Goal: Transaction & Acquisition: Purchase product/service

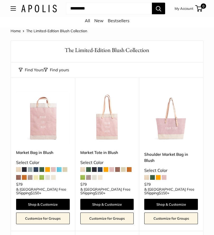
click at [14, 8] on button "Open menu" at bounding box center [13, 8] width 5 height 4
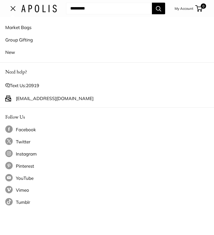
click at [31, 28] on link "Market Bags" at bounding box center [106, 27] width 203 height 12
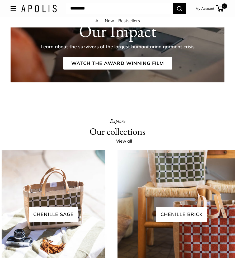
scroll to position [832, 0]
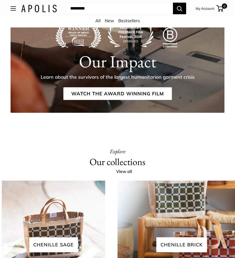
click at [123, 176] on link "View all" at bounding box center [127, 172] width 22 height 8
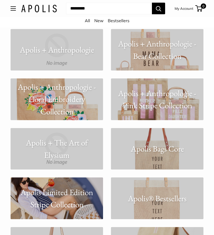
scroll to position [383, 0]
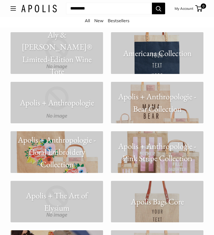
click at [88, 19] on link "All" at bounding box center [87, 20] width 5 height 5
click at [91, 20] on div "All New Bestsellers" at bounding box center [107, 22] width 214 height 11
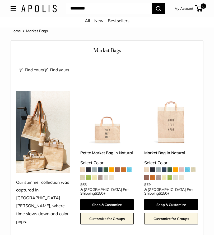
click at [109, 127] on img at bounding box center [107, 118] width 54 height 54
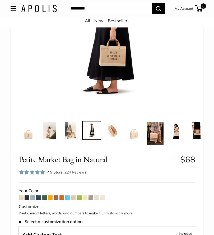
scroll to position [107, 0]
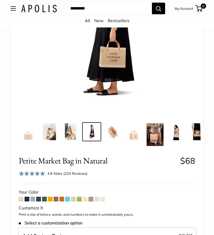
click at [27, 197] on span at bounding box center [27, 199] width 5 height 5
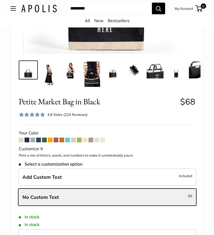
scroll to position [168, 0]
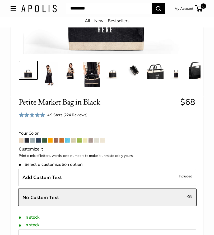
click at [34, 138] on span at bounding box center [32, 140] width 5 height 5
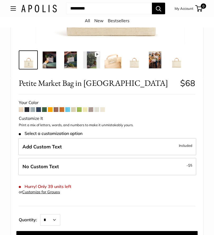
scroll to position [179, 0]
click at [93, 109] on span at bounding box center [90, 109] width 5 height 5
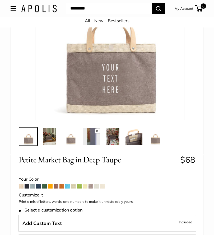
scroll to position [99, 0]
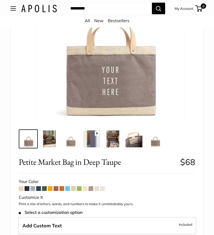
click at [43, 135] on img at bounding box center [49, 139] width 17 height 17
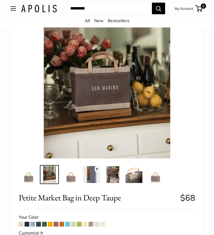
scroll to position [64, 0]
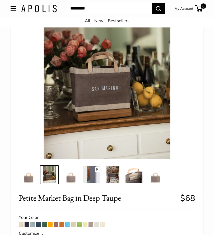
click at [76, 177] on img at bounding box center [70, 174] width 17 height 17
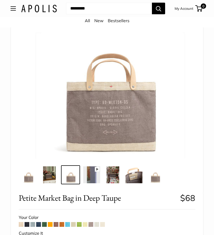
click at [96, 174] on img at bounding box center [91, 174] width 17 height 17
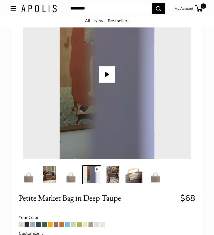
click at [104, 76] on button "Play" at bounding box center [107, 74] width 16 height 16
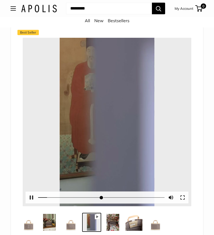
scroll to position [15, 0]
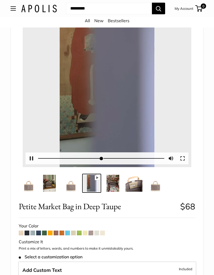
type input "*"
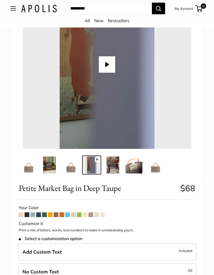
scroll to position [74, 0]
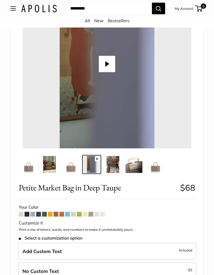
click at [114, 163] on img at bounding box center [112, 164] width 17 height 17
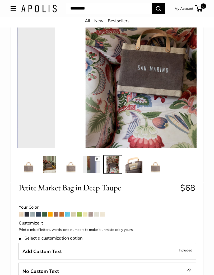
scroll to position [74, 0]
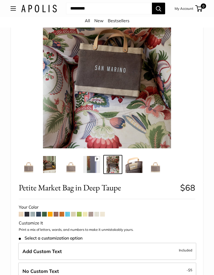
click at [134, 165] on img at bounding box center [133, 164] width 17 height 17
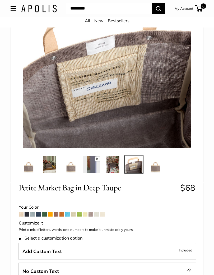
click at [157, 164] on img at bounding box center [155, 164] width 17 height 17
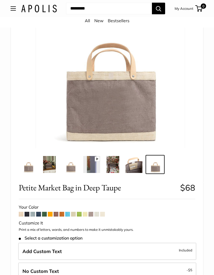
click at [79, 212] on span at bounding box center [79, 214] width 5 height 5
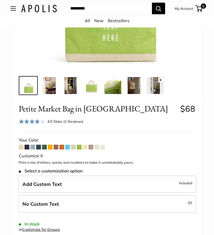
scroll to position [143, 0]
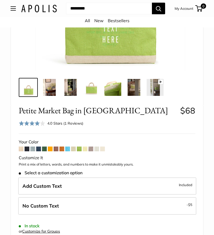
click at [55, 148] on span at bounding box center [56, 149] width 5 height 5
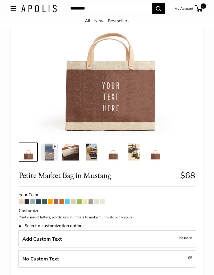
scroll to position [79, 0]
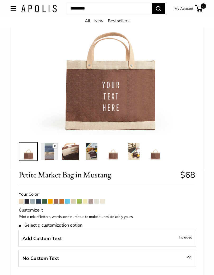
click at [33, 155] on img at bounding box center [28, 151] width 17 height 17
click at [49, 153] on img at bounding box center [49, 151] width 17 height 17
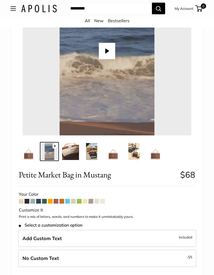
click at [109, 55] on button "Play" at bounding box center [107, 51] width 16 height 16
type input "*"
click at [74, 152] on img at bounding box center [70, 151] width 17 height 17
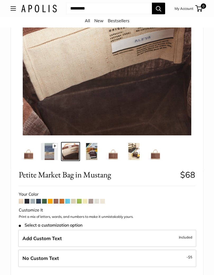
click at [94, 151] on img at bounding box center [91, 151] width 17 height 17
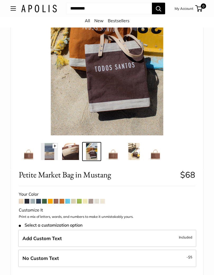
click at [113, 153] on img at bounding box center [112, 151] width 17 height 17
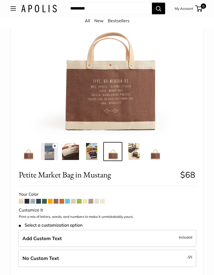
click at [134, 148] on img at bounding box center [133, 151] width 17 height 17
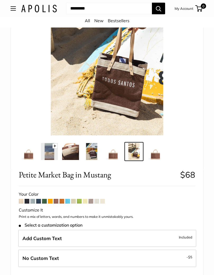
click at [156, 153] on img at bounding box center [155, 151] width 17 height 17
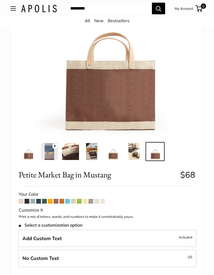
click at [44, 199] on span at bounding box center [44, 201] width 5 height 5
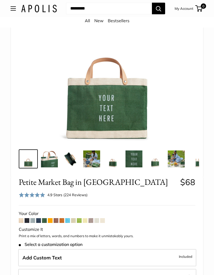
scroll to position [72, 0]
click at [74, 192] on div "4.9 Stars (224 Reviews)" at bounding box center [67, 195] width 40 height 6
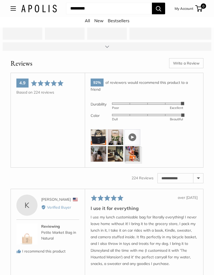
scroll to position [981, 0]
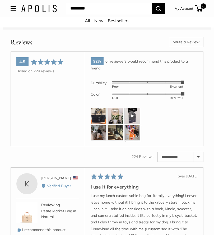
click at [100, 116] on img at bounding box center [99, 116] width 16 height 16
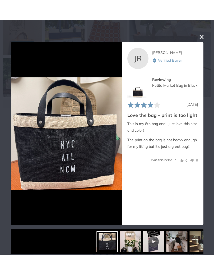
scroll to position [891, 0]
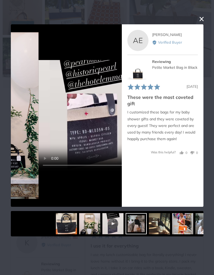
click at [151, 221] on img at bounding box center [159, 223] width 21 height 21
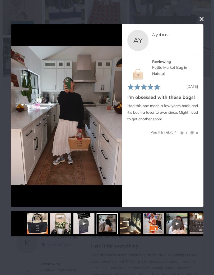
click at [166, 220] on div at bounding box center [176, 223] width 21 height 21
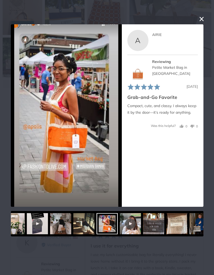
click at [166, 218] on img at bounding box center [176, 223] width 21 height 21
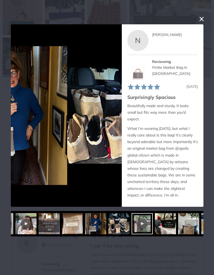
click at [161, 218] on img at bounding box center [165, 223] width 21 height 21
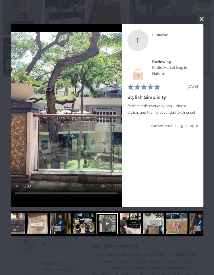
click at [166, 220] on img at bounding box center [176, 223] width 21 height 21
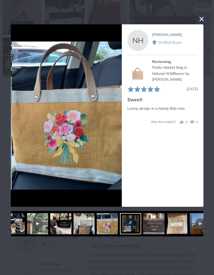
click at [149, 222] on img at bounding box center [153, 223] width 21 height 21
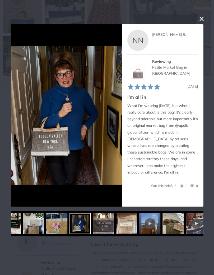
scroll to position [890, 0]
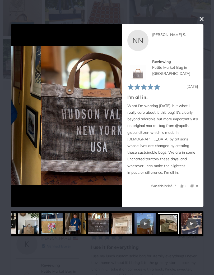
click at [204, 221] on img at bounding box center [214, 223] width 21 height 21
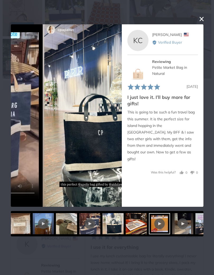
click at [197, 221] on img at bounding box center [205, 223] width 21 height 21
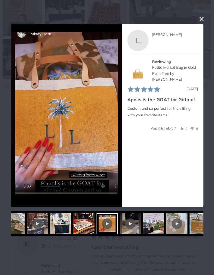
click at [202, 20] on button "close this modal window" at bounding box center [201, 19] width 6 height 6
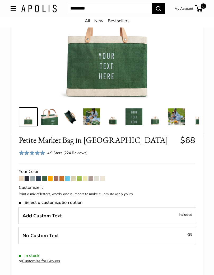
scroll to position [114, 0]
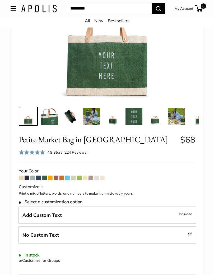
click at [39, 174] on div "Your Color" at bounding box center [107, 171] width 176 height 8
click at [39, 176] on span at bounding box center [38, 177] width 5 height 5
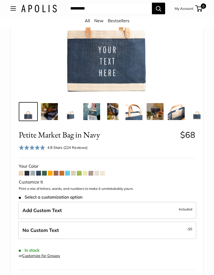
scroll to position [119, 0]
click at [97, 172] on span at bounding box center [96, 173] width 5 height 5
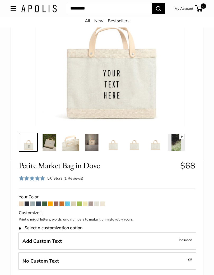
scroll to position [88, 0]
click at [75, 199] on div "Your Color" at bounding box center [107, 197] width 176 height 8
click at [76, 199] on div "Your Color" at bounding box center [107, 197] width 176 height 8
click at [74, 204] on span at bounding box center [73, 203] width 5 height 5
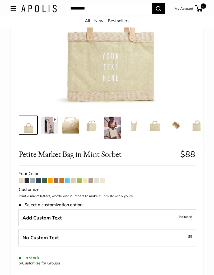
scroll to position [106, 0]
click at [62, 179] on span at bounding box center [61, 180] width 5 height 5
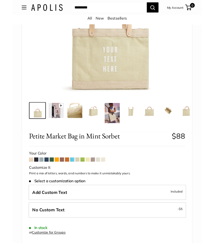
scroll to position [105, 0]
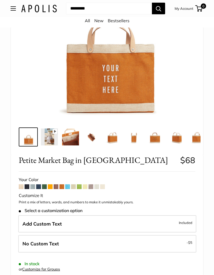
scroll to position [94, 0]
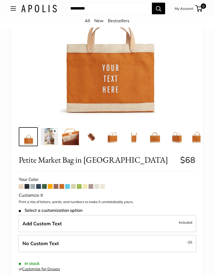
click at [55, 184] on span at bounding box center [56, 186] width 5 height 5
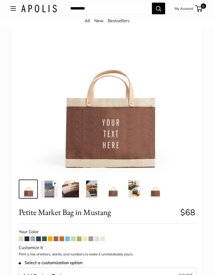
scroll to position [42, 0]
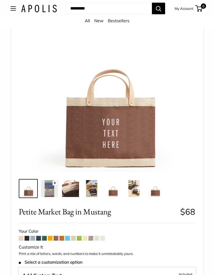
click at [113, 188] on img at bounding box center [112, 188] width 17 height 17
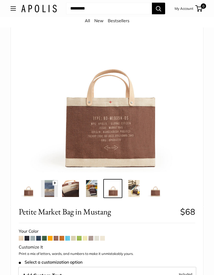
click at [156, 193] on img at bounding box center [155, 188] width 17 height 17
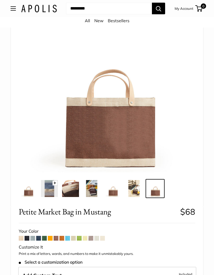
click at [90, 188] on img at bounding box center [91, 188] width 17 height 17
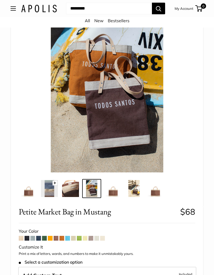
click at [113, 187] on img at bounding box center [112, 188] width 17 height 17
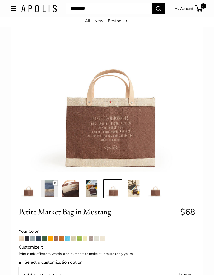
click at [94, 187] on img at bounding box center [91, 188] width 17 height 17
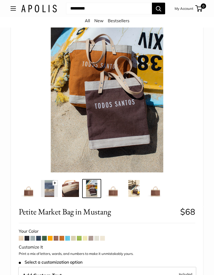
click at [112, 190] on img at bounding box center [112, 188] width 17 height 17
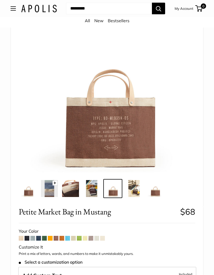
click at [27, 189] on img at bounding box center [28, 188] width 17 height 17
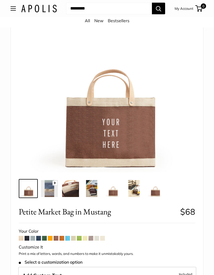
click at [91, 236] on span at bounding box center [90, 238] width 5 height 5
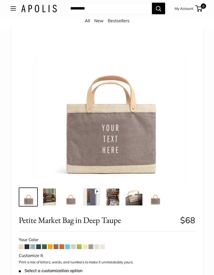
scroll to position [42, 0]
click at [70, 202] on img at bounding box center [70, 196] width 17 height 17
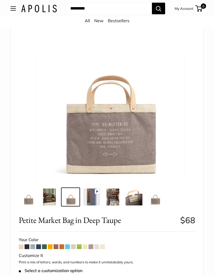
click at [133, 196] on img at bounding box center [133, 196] width 17 height 17
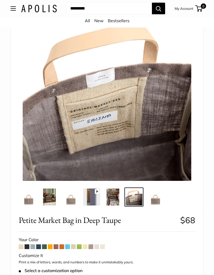
click at [154, 198] on img at bounding box center [155, 196] width 17 height 17
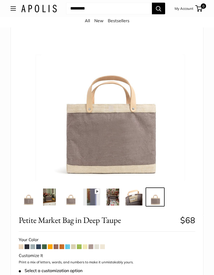
click at [73, 197] on img at bounding box center [70, 196] width 17 height 17
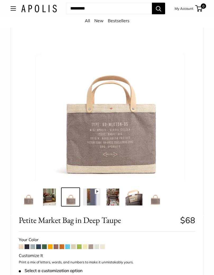
click at [25, 201] on img at bounding box center [28, 196] width 17 height 17
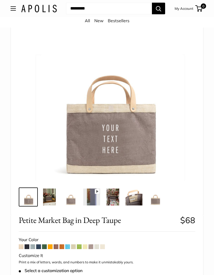
click at [58, 243] on span at bounding box center [56, 246] width 5 height 5
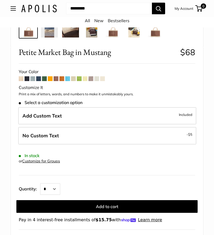
scroll to position [201, 0]
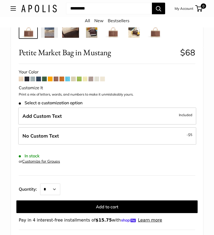
click at [187, 113] on span "Included" at bounding box center [185, 115] width 13 height 6
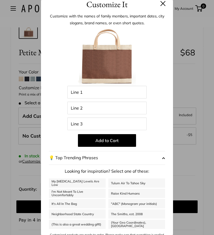
scroll to position [1, 0]
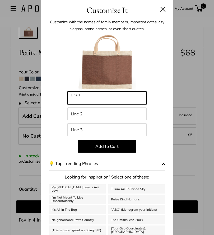
click at [120, 97] on input "Line 1" at bounding box center [106, 98] width 79 height 13
type input "**********"
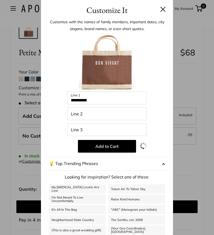
click at [110, 144] on button "Add to Cart" at bounding box center [107, 146] width 58 height 13
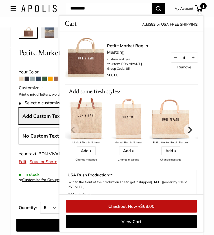
click at [191, 131] on icon "Next" at bounding box center [190, 130] width 4 height 7
click at [191, 129] on icon "Next" at bounding box center [189, 130] width 7 height 7
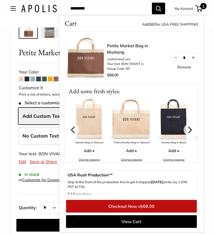
click at [195, 131] on button "Next" at bounding box center [190, 130] width 12 height 12
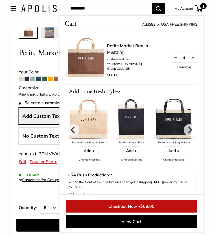
click at [196, 130] on img at bounding box center [216, 119] width 42 height 42
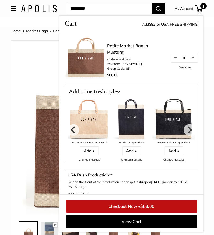
click at [191, 131] on icon "Next" at bounding box center [189, 130] width 7 height 7
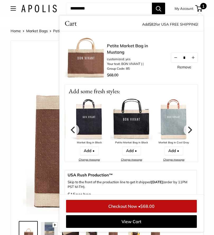
click at [190, 129] on icon "Next" at bounding box center [190, 130] width 4 height 7
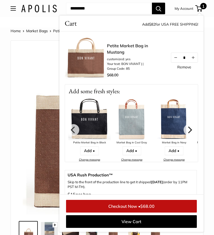
click at [190, 129] on icon "Next" at bounding box center [190, 130] width 4 height 7
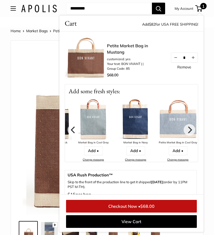
click at [194, 128] on button "Next" at bounding box center [190, 130] width 12 height 12
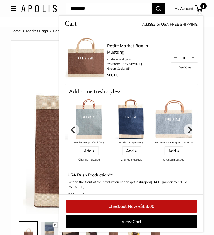
click at [36, 164] on img at bounding box center [107, 130] width 168 height 168
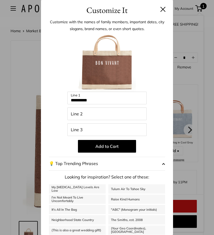
click at [168, 8] on header "Customize It" at bounding box center [107, 7] width 132 height 17
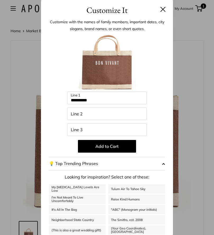
click at [163, 9] on button at bounding box center [162, 9] width 5 height 5
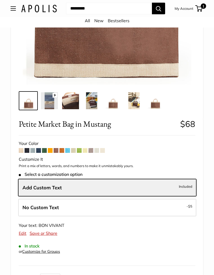
scroll to position [132, 0]
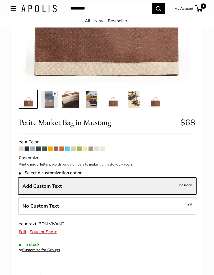
click at [161, 185] on label "Add Custom Text Included" at bounding box center [107, 185] width 178 height 17
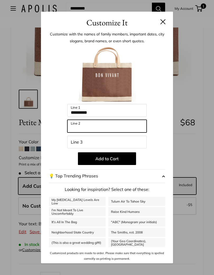
click at [89, 127] on input "Line 2" at bounding box center [106, 126] width 79 height 13
type input "**********"
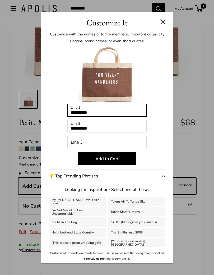
click at [107, 111] on input "**********" at bounding box center [106, 110] width 79 height 13
type input "*"
type input "**********"
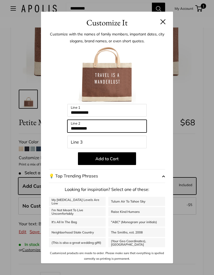
click at [112, 129] on input "**********" at bounding box center [106, 126] width 79 height 13
type input "*"
type input "**********"
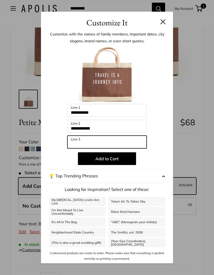
click at [92, 140] on input "Line 3" at bounding box center [106, 141] width 79 height 13
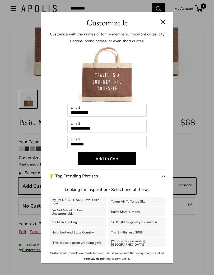
click at [193, 154] on div "**********" at bounding box center [107, 137] width 214 height 275
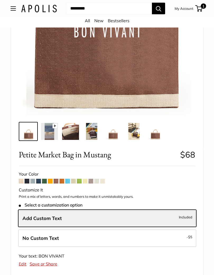
scroll to position [103, 0]
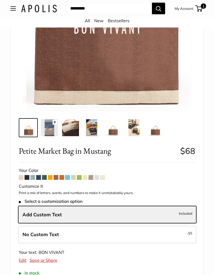
click at [176, 214] on label "Add Custom Text Included" at bounding box center [107, 214] width 178 height 17
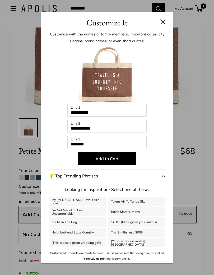
click at [164, 22] on button at bounding box center [162, 21] width 5 height 5
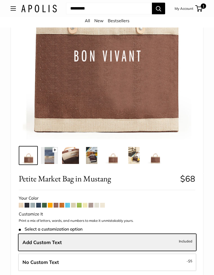
scroll to position [78, 0]
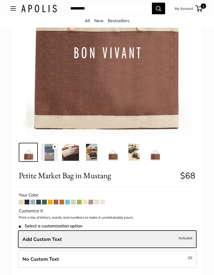
click at [175, 239] on label "Add Custom Text Included" at bounding box center [107, 239] width 178 height 17
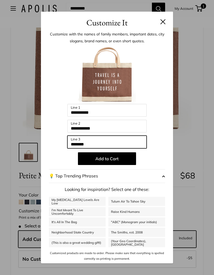
click at [110, 145] on input "********" at bounding box center [106, 141] width 79 height 13
type input "*"
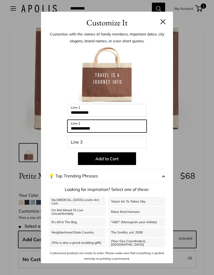
click at [108, 128] on input "**********" at bounding box center [106, 126] width 79 height 13
type input "*"
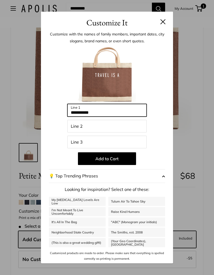
click at [112, 114] on input "**********" at bounding box center [106, 110] width 79 height 13
type input "*"
type input "******"
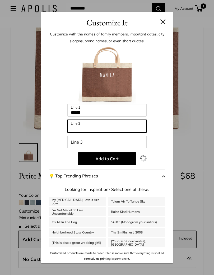
click at [89, 129] on input "Line 2" at bounding box center [106, 126] width 79 height 13
type input "********"
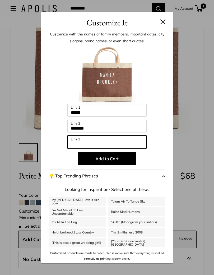
click at [92, 142] on input "Line 3" at bounding box center [106, 141] width 79 height 13
type input "*"
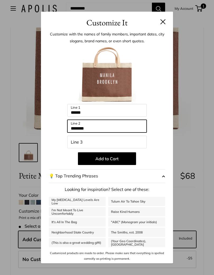
click at [109, 126] on input "********" at bounding box center [106, 126] width 79 height 13
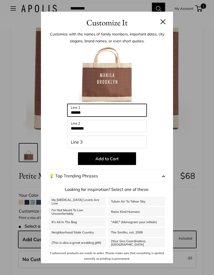
click at [102, 109] on input "******" at bounding box center [106, 110] width 79 height 13
click at [119, 110] on input "******" at bounding box center [106, 110] width 79 height 13
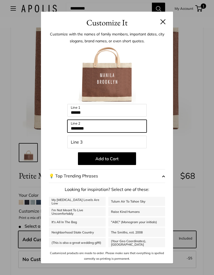
click at [118, 126] on input "********" at bounding box center [106, 126] width 79 height 13
type input "*"
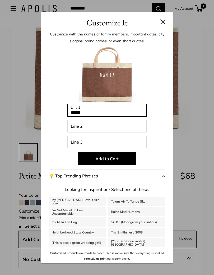
click at [103, 111] on input "******" at bounding box center [106, 110] width 79 height 13
type input "*"
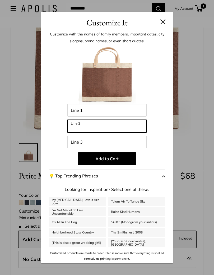
click at [93, 126] on input "Line 2" at bounding box center [106, 126] width 79 height 13
type input "**********"
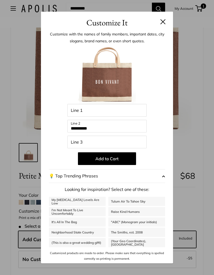
click at [110, 158] on button "Add to Cart" at bounding box center [107, 158] width 58 height 13
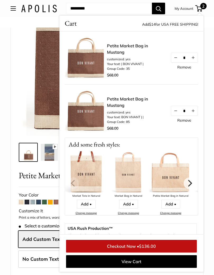
click at [186, 122] on link "Remove" at bounding box center [184, 120] width 14 height 4
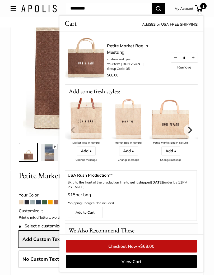
click at [101, 64] on img at bounding box center [86, 58] width 42 height 42
click at [134, 243] on link "View Cart" at bounding box center [131, 261] width 131 height 13
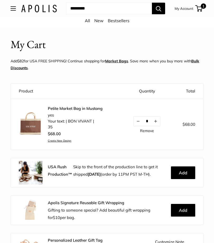
scroll to position [6, 0]
click at [70, 107] on link "Petite Market Bag in Mustang" at bounding box center [75, 108] width 55 height 5
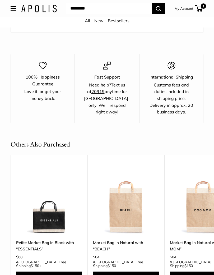
scroll to position [381, 0]
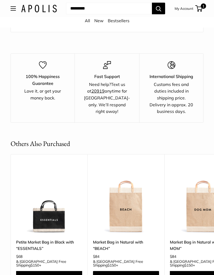
click at [54, 199] on img at bounding box center [49, 201] width 66 height 66
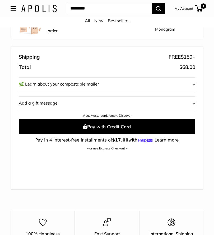
scroll to position [222, 0]
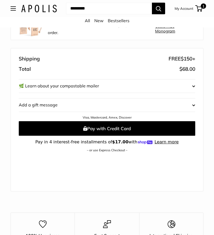
click at [88, 21] on link "All" at bounding box center [87, 20] width 5 height 5
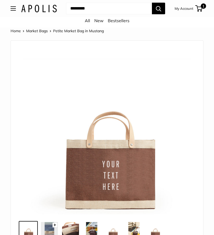
click at [202, 5] on span "1" at bounding box center [203, 5] width 5 height 5
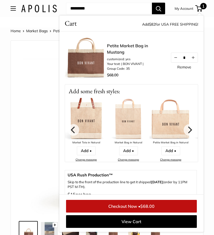
click at [194, 133] on img at bounding box center [213, 119] width 42 height 42
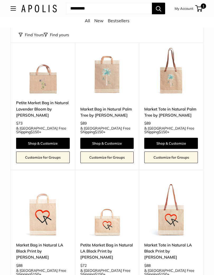
scroll to position [2134, 0]
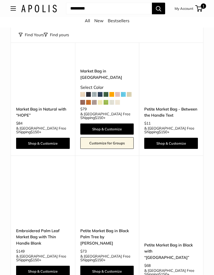
scroll to position [2081, 0]
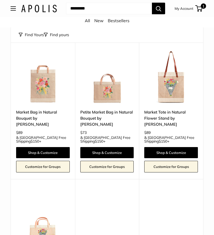
scroll to position [425, 0]
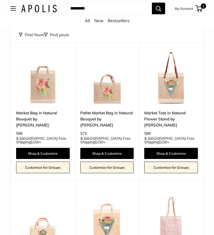
click at [201, 7] on span "1" at bounding box center [203, 5] width 5 height 5
